Goal: Task Accomplishment & Management: Manage account settings

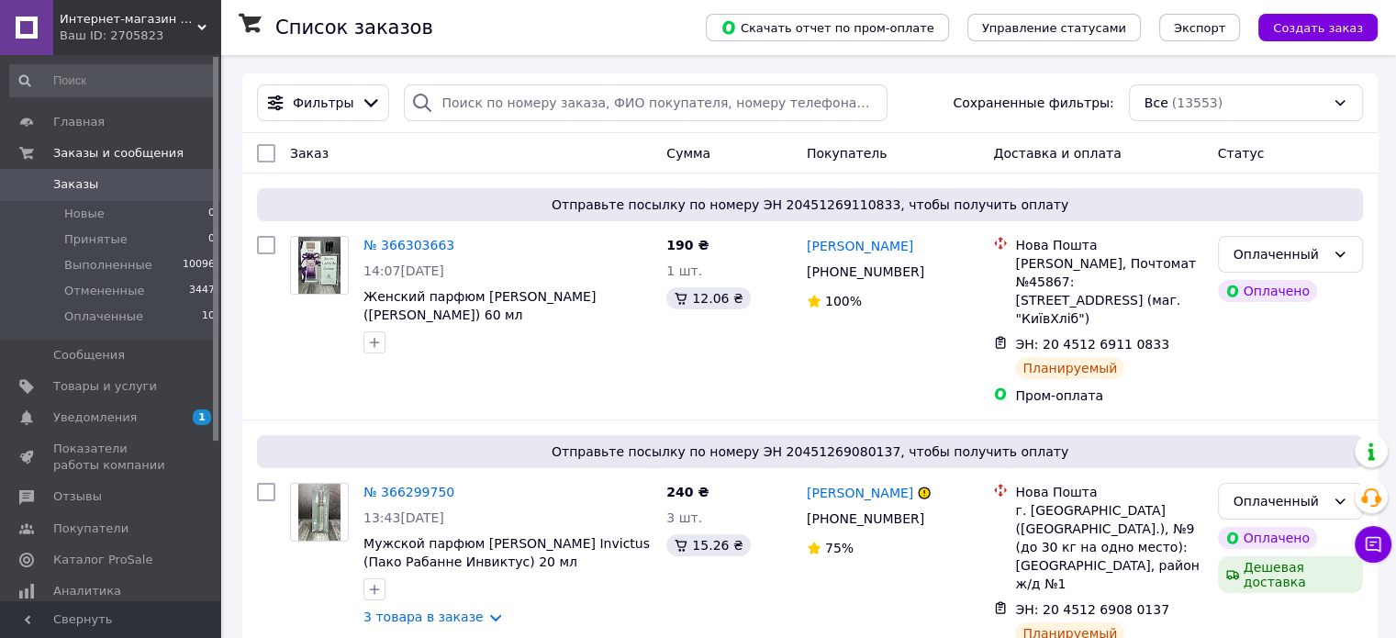
click at [126, 174] on link "Заказы 0" at bounding box center [113, 184] width 226 height 31
click at [117, 31] on div "Ваш ID: 2705823" at bounding box center [140, 36] width 161 height 17
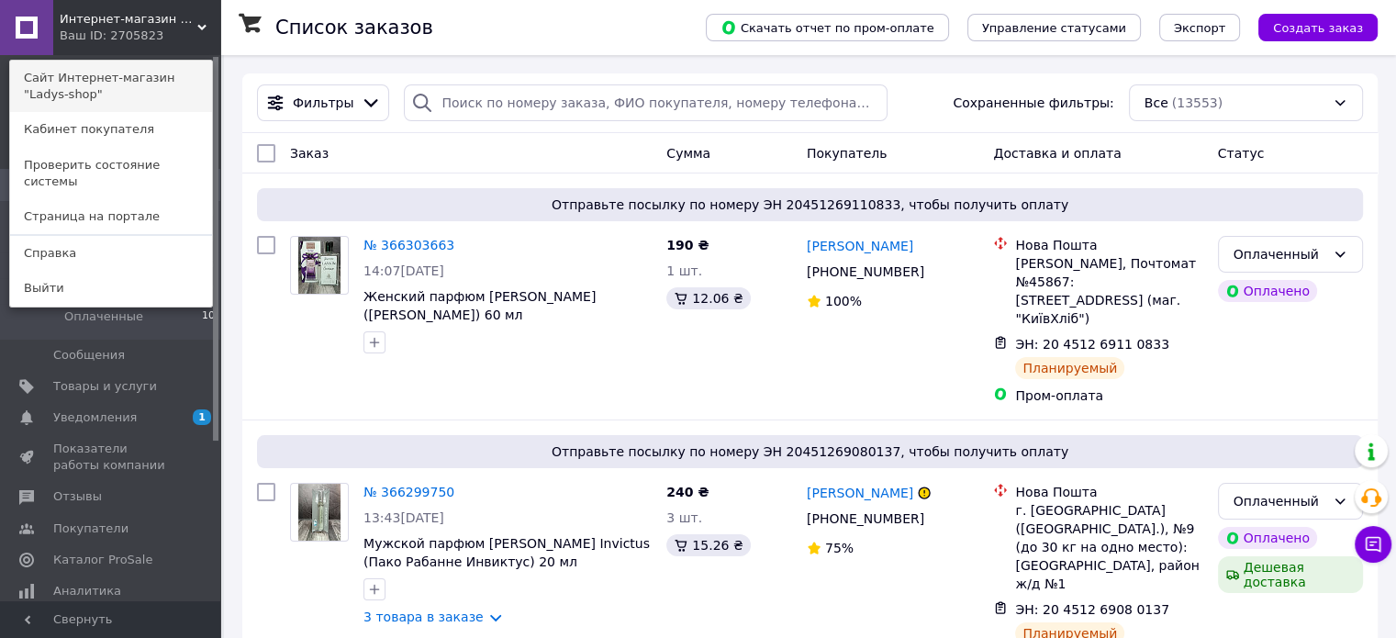
click at [139, 65] on link "Сайт Интернет-магазин "Ladys-shop"" at bounding box center [111, 86] width 202 height 51
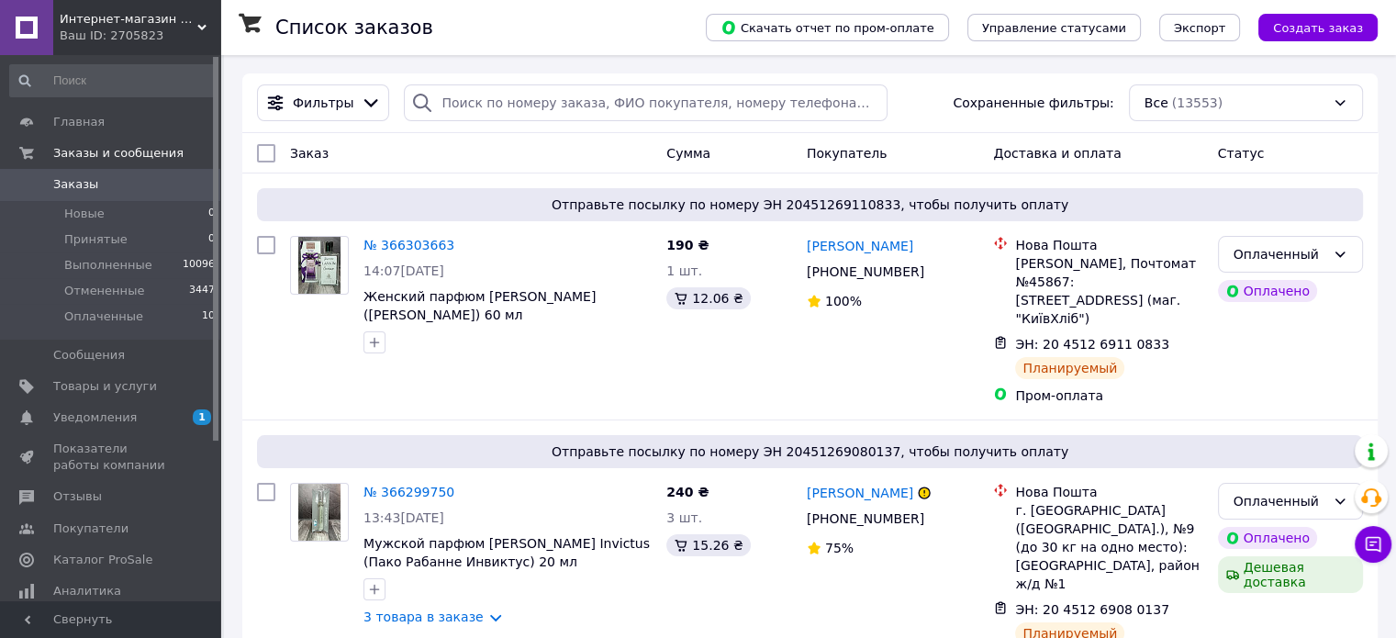
click at [67, 184] on span "Заказы" at bounding box center [75, 184] width 45 height 17
click at [127, 393] on span "Товары и услуги" at bounding box center [105, 386] width 104 height 17
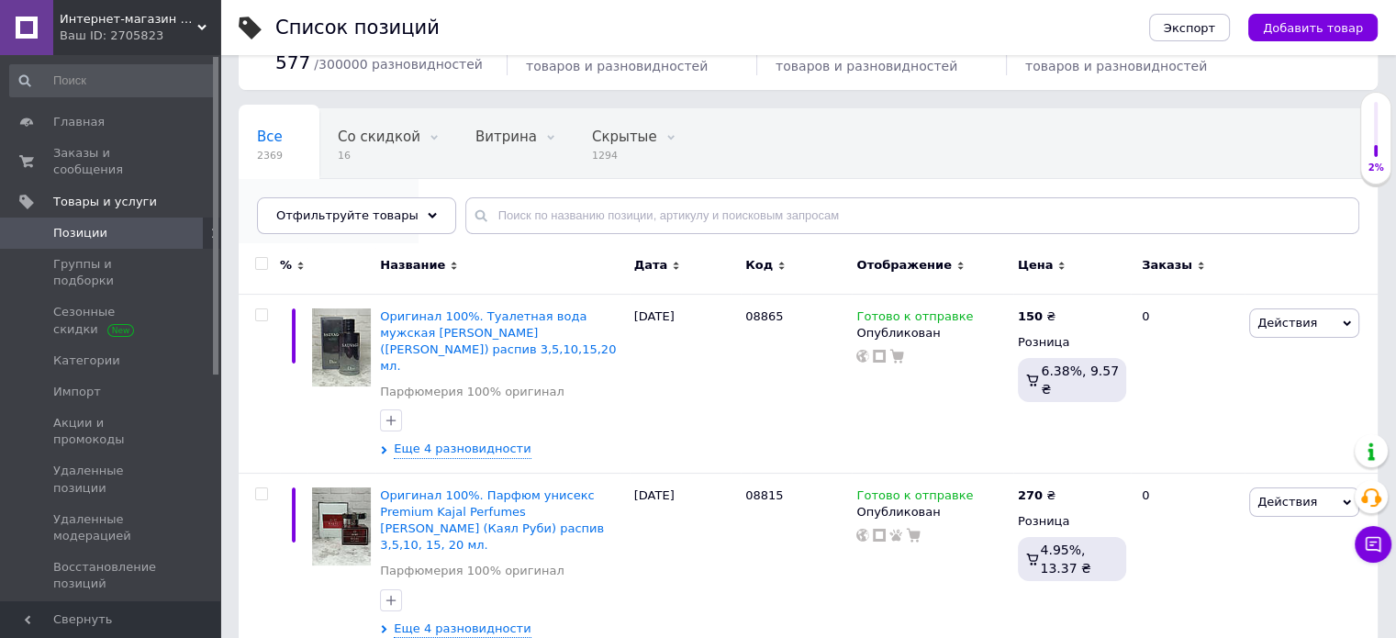
scroll to position [184, 0]
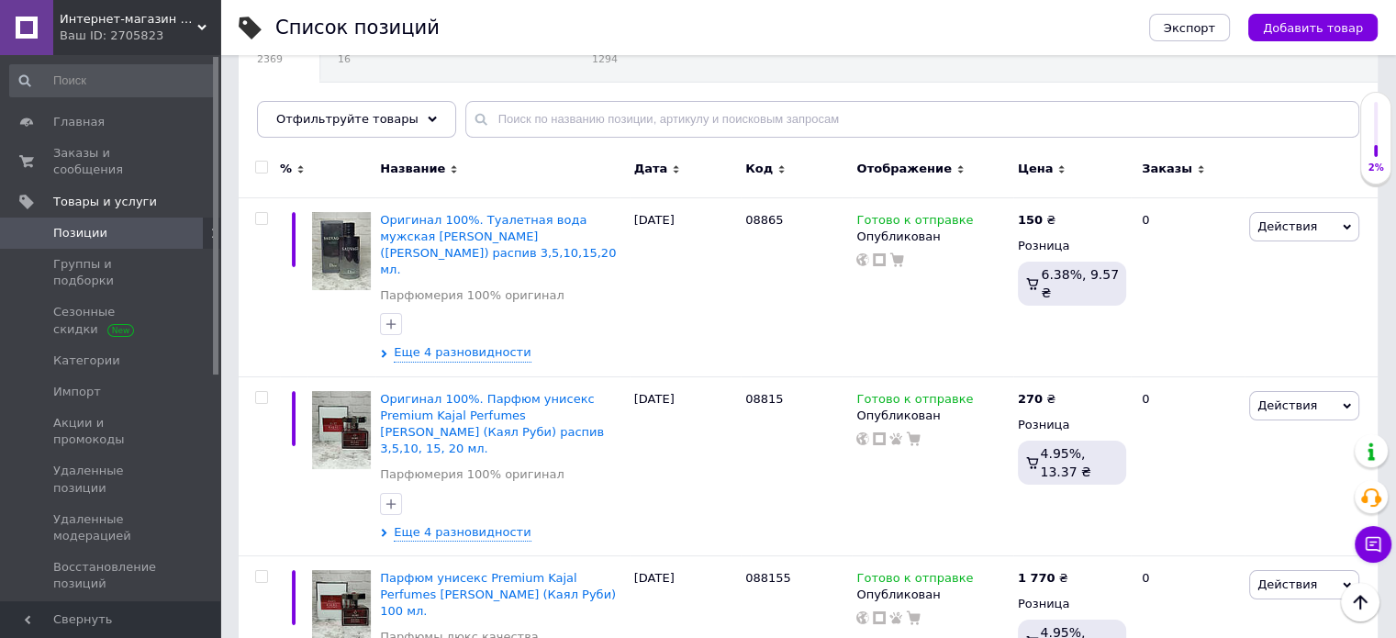
click at [672, 162] on div "Дата" at bounding box center [685, 169] width 102 height 17
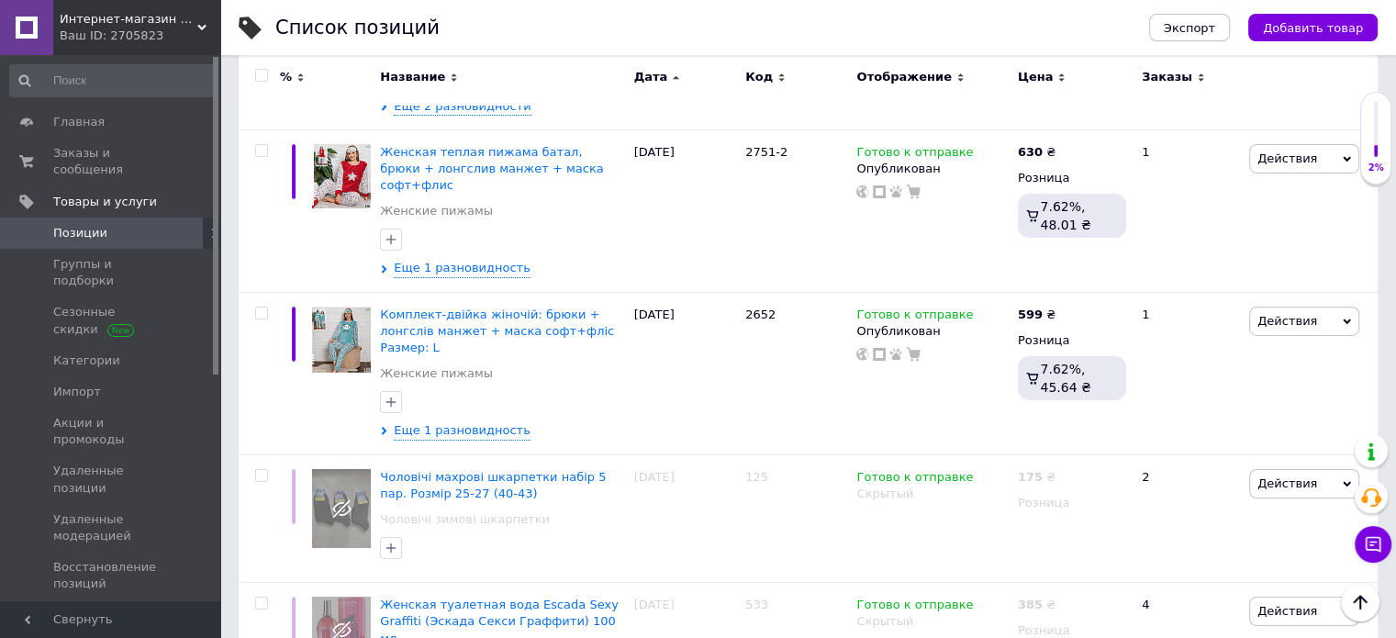
scroll to position [6434, 0]
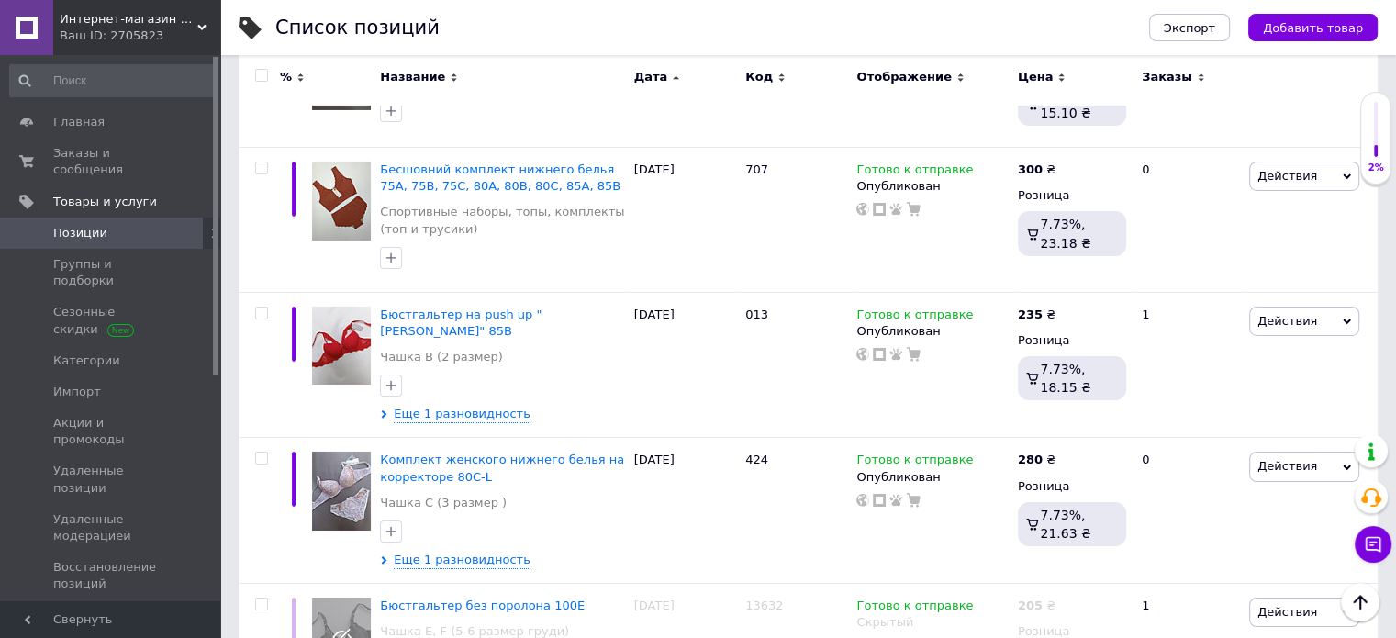
scroll to position [6714, 0]
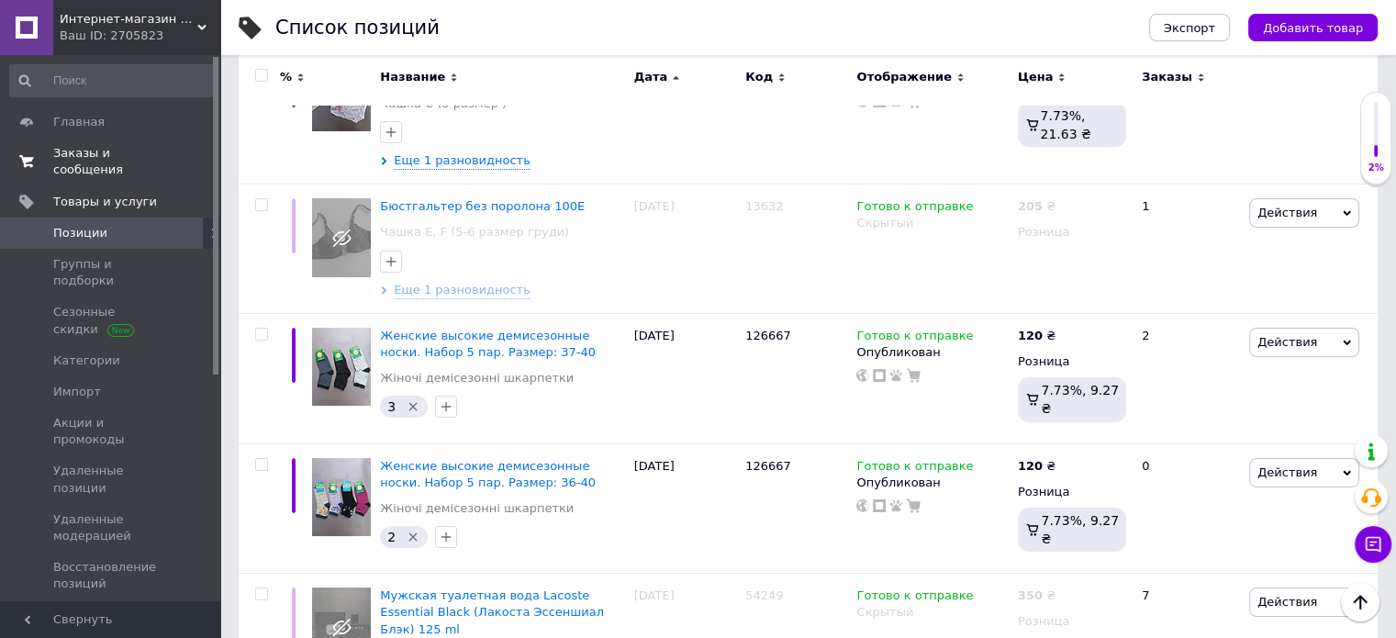
click at [102, 155] on span "Заказы и сообщения" at bounding box center [111, 161] width 117 height 33
